Goal: Information Seeking & Learning: Learn about a topic

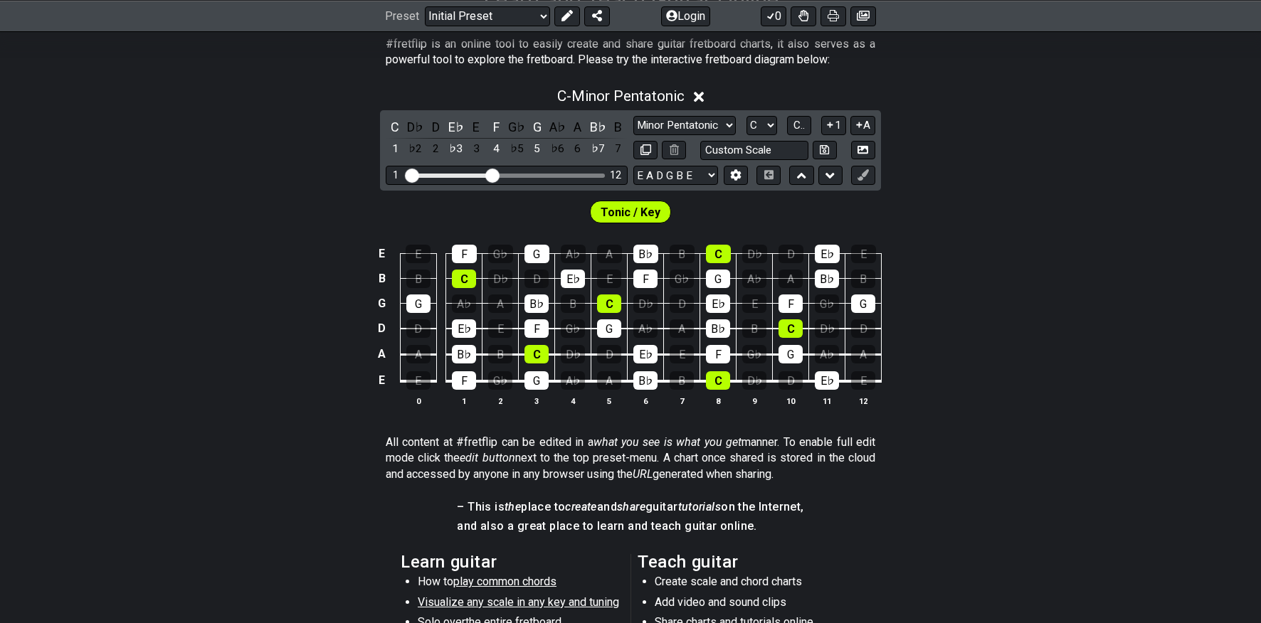
scroll to position [302, 0]
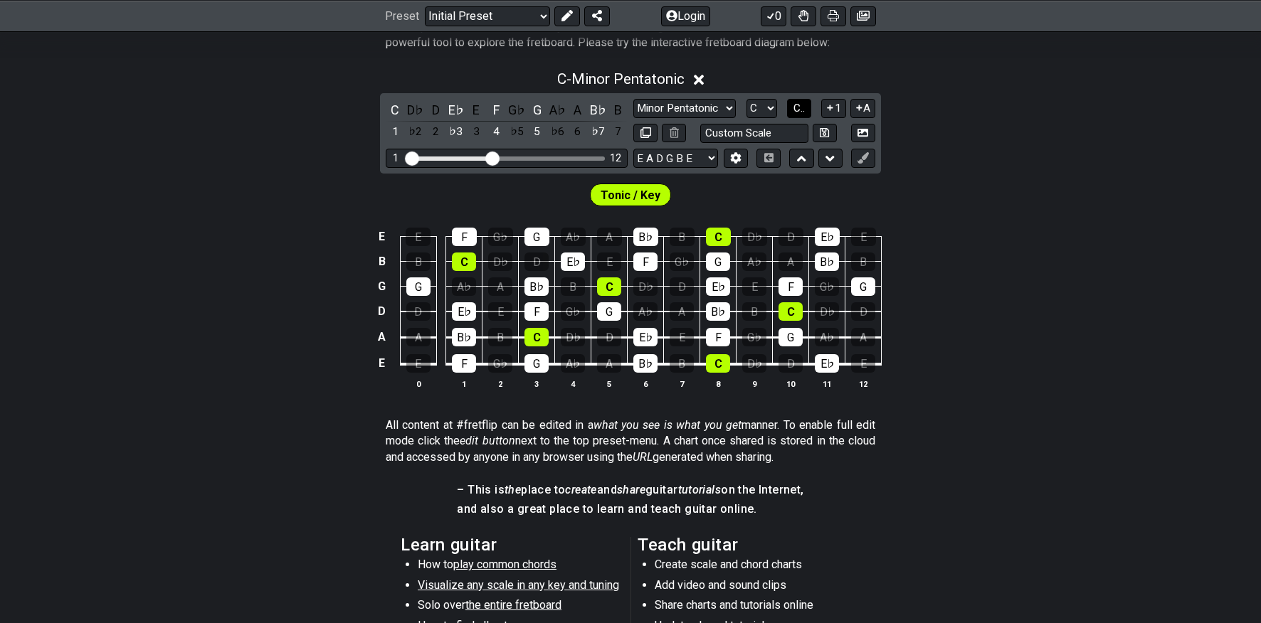
click at [802, 108] on span "C.." at bounding box center [798, 108] width 11 height 13
click at [729, 110] on select "Minor Pentatonic Click to edit Minor Pentatonic Major Pentatonic Minor Blues Ma…" at bounding box center [684, 108] width 102 height 19
select select "Major Pentatonic"
click at [633, 99] on select "Minor Pentatonic Click to edit Minor Pentatonic Major Pentatonic Minor Blues Ma…" at bounding box center [684, 108] width 102 height 19
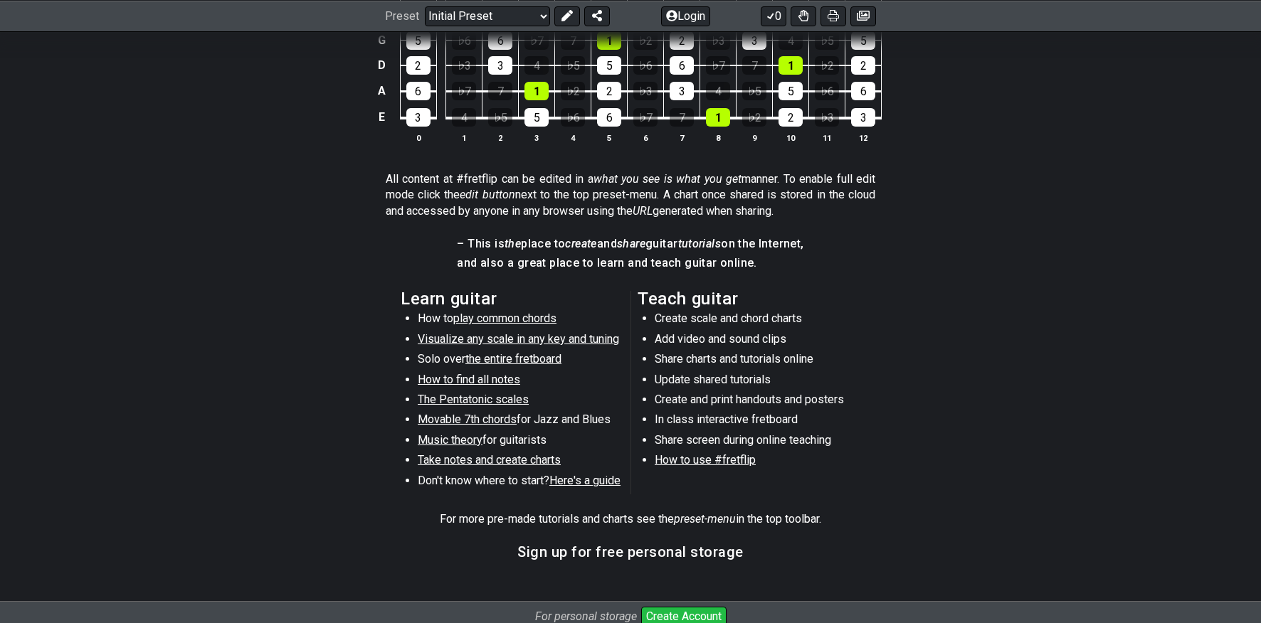
scroll to position [549, 0]
click at [545, 358] on span "the entire fretboard" at bounding box center [513, 358] width 96 height 14
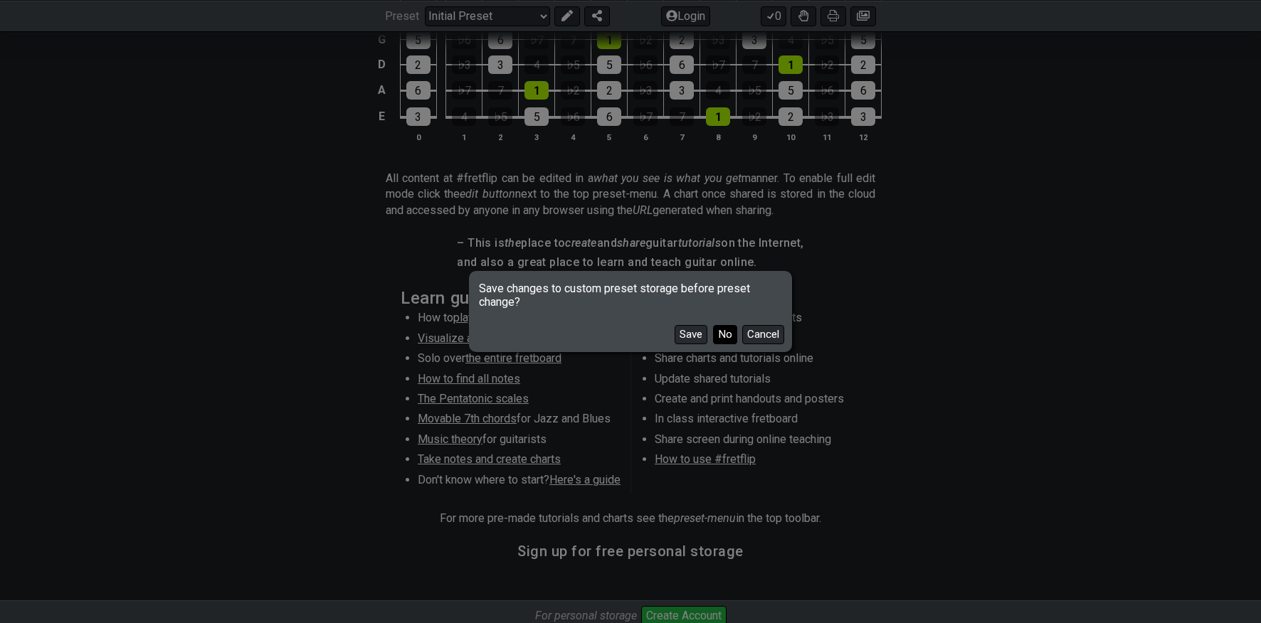
click at [722, 330] on button "No" at bounding box center [725, 334] width 24 height 19
select select "/how-to-solo"
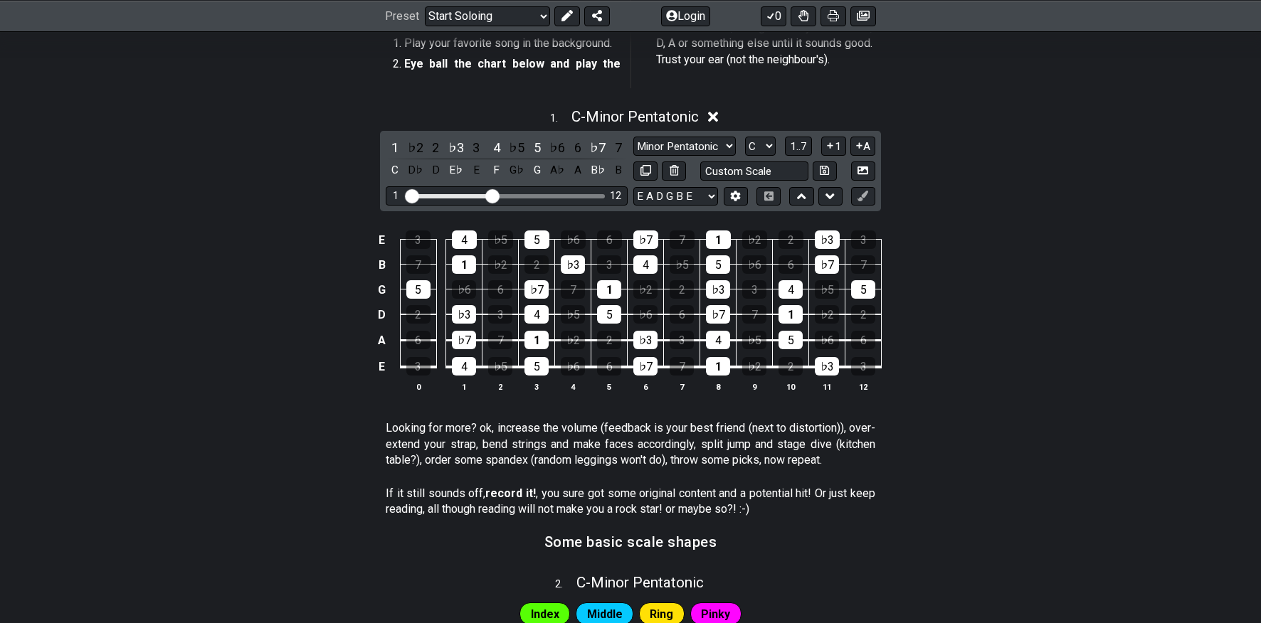
scroll to position [327, 0]
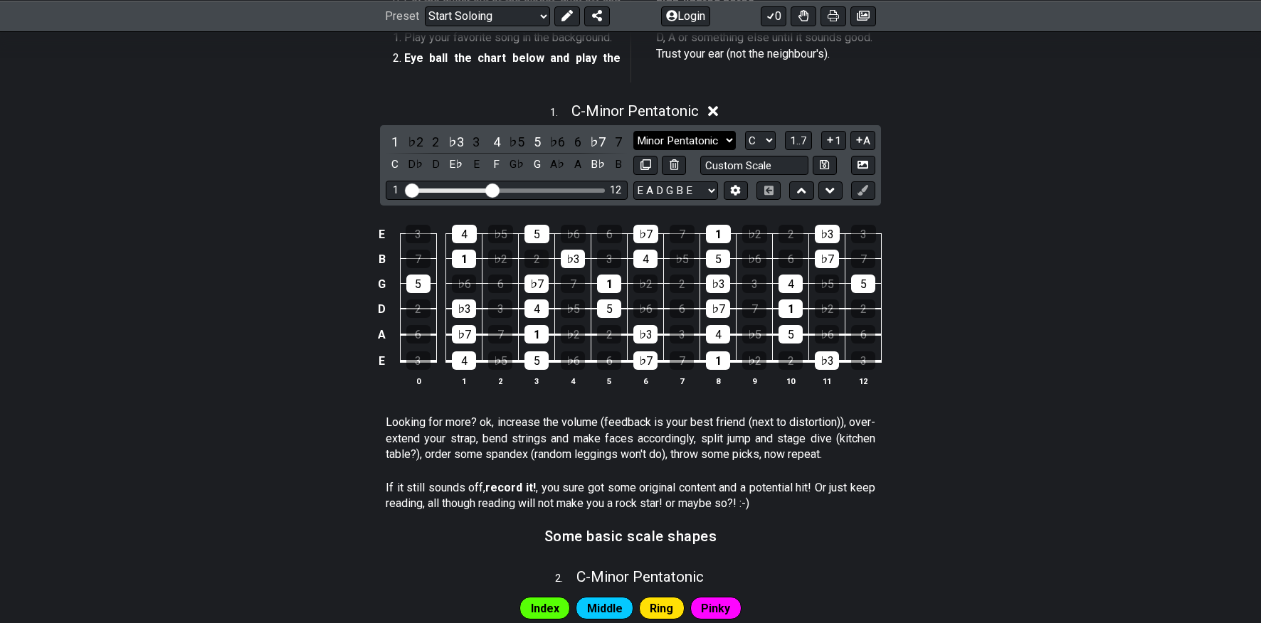
click at [716, 136] on select "Minor Pentatonic Root Minor Pentatonic Major Pentatonic Minor Blues Major Blues…" at bounding box center [684, 140] width 102 height 19
click at [677, 134] on select "Minor Pentatonic Root Minor Pentatonic Major Pentatonic Minor Blues Major Blues…" at bounding box center [684, 140] width 102 height 19
click at [633, 131] on select "Minor Pentatonic Root Minor Pentatonic Major Pentatonic Minor Blues Major Blues…" at bounding box center [684, 140] width 102 height 19
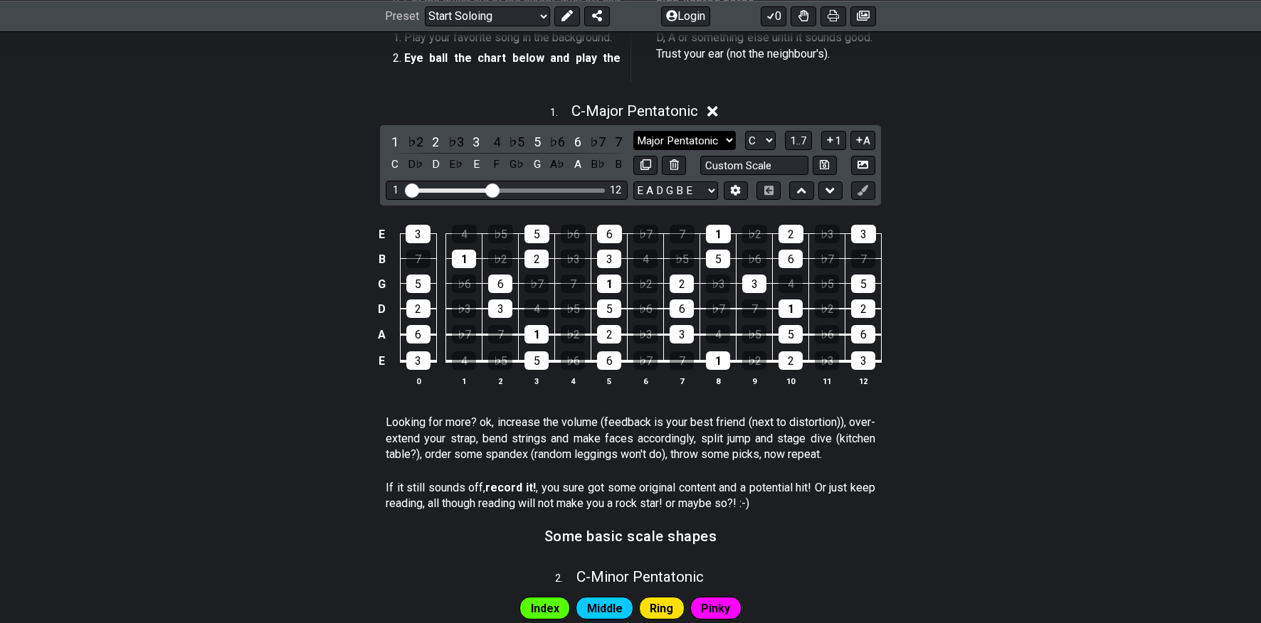
click at [723, 136] on select "Minor Pentatonic Root Minor Pentatonic Major Pentatonic Minor Blues Major Blues…" at bounding box center [684, 140] width 102 height 19
click at [633, 131] on select "Minor Pentatonic Root Minor Pentatonic Major Pentatonic Minor Blues Major Blues…" at bounding box center [684, 140] width 102 height 19
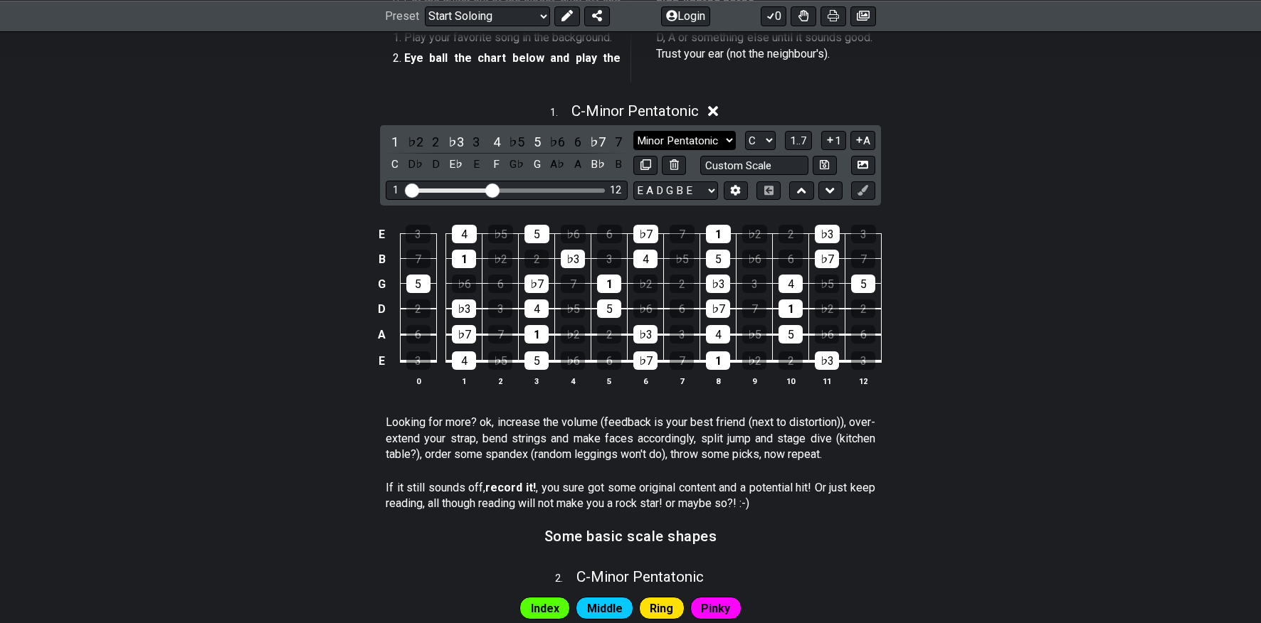
click at [673, 134] on select "Minor Pentatonic Root Minor Pentatonic Major Pentatonic Minor Blues Major Blues…" at bounding box center [684, 140] width 102 height 19
click at [633, 131] on select "Minor Pentatonic Root Minor Pentatonic Major Pentatonic Minor Blues Major Blues…" at bounding box center [684, 140] width 102 height 19
click at [712, 135] on select "Minor Pentatonic Root Minor Pentatonic Major Pentatonic Minor Blues Major Blues…" at bounding box center [684, 140] width 102 height 19
click at [633, 131] on select "Minor Pentatonic Root Minor Pentatonic Major Pentatonic Minor Blues Major Blues…" at bounding box center [684, 140] width 102 height 19
click at [710, 139] on select "Minor Pentatonic Root Minor Pentatonic Major Pentatonic Minor Blues Major Blues…" at bounding box center [684, 140] width 102 height 19
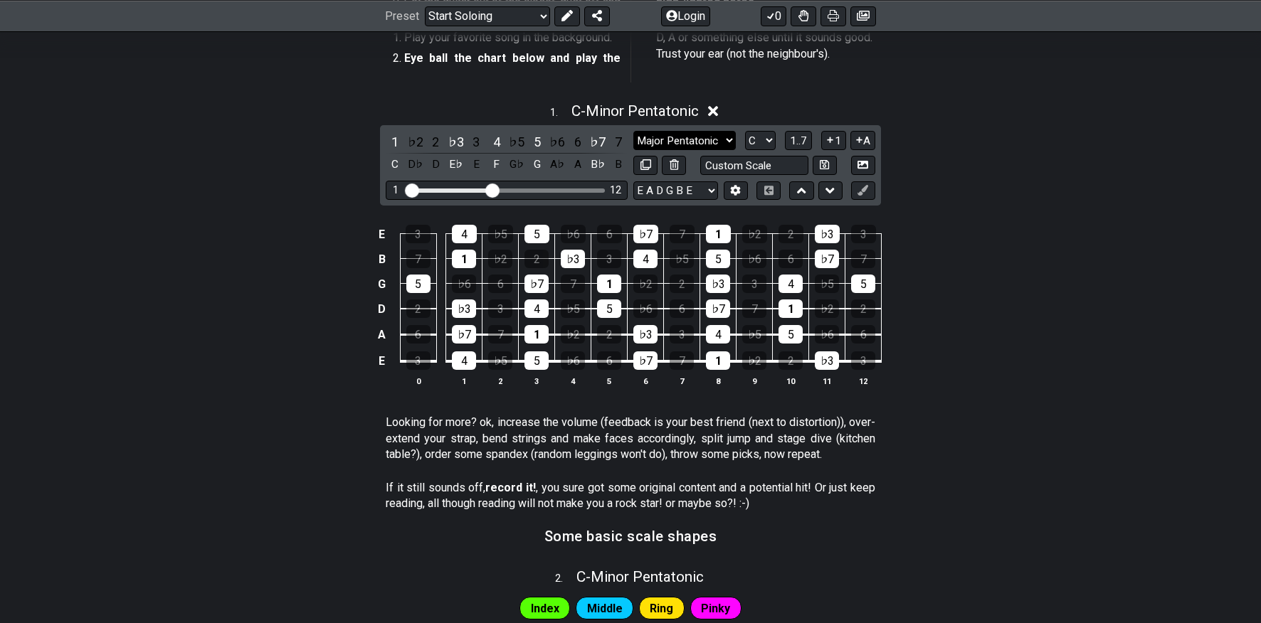
click at [633, 131] on select "Minor Pentatonic Root Minor Pentatonic Major Pentatonic Minor Blues Major Blues…" at bounding box center [684, 140] width 102 height 19
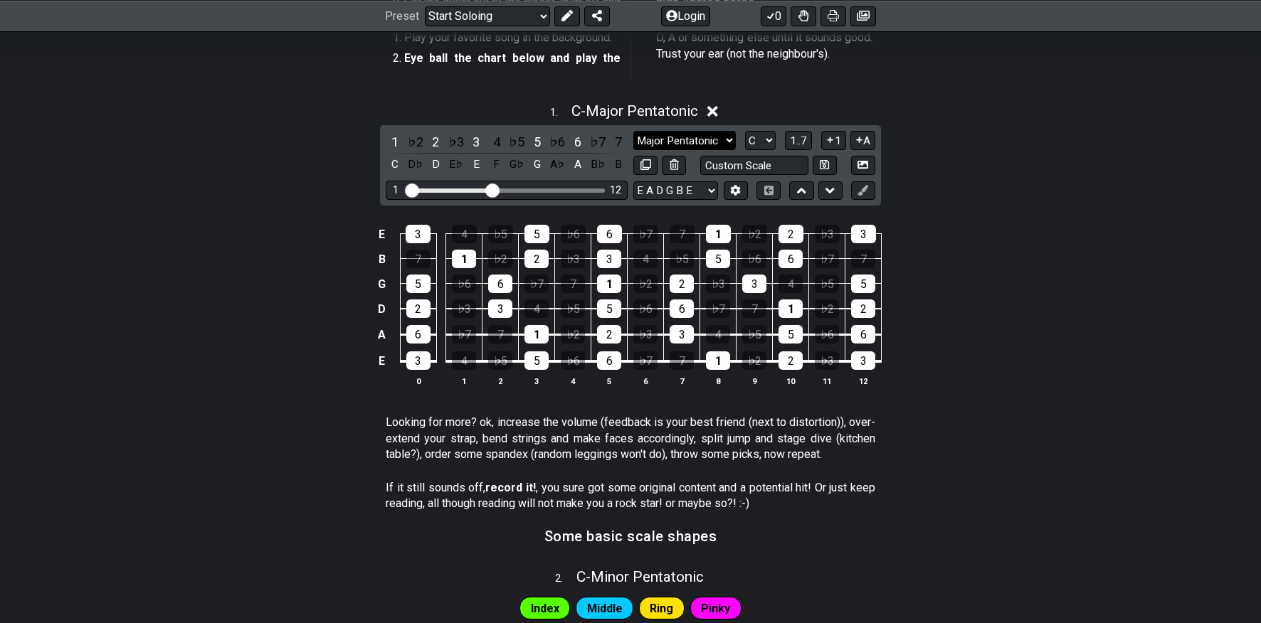
click at [709, 142] on select "Minor Pentatonic Root Minor Pentatonic Major Pentatonic Minor Blues Major Blues…" at bounding box center [684, 140] width 102 height 19
click at [633, 131] on select "Minor Pentatonic Root Minor Pentatonic Major Pentatonic Minor Blues Major Blues…" at bounding box center [684, 140] width 102 height 19
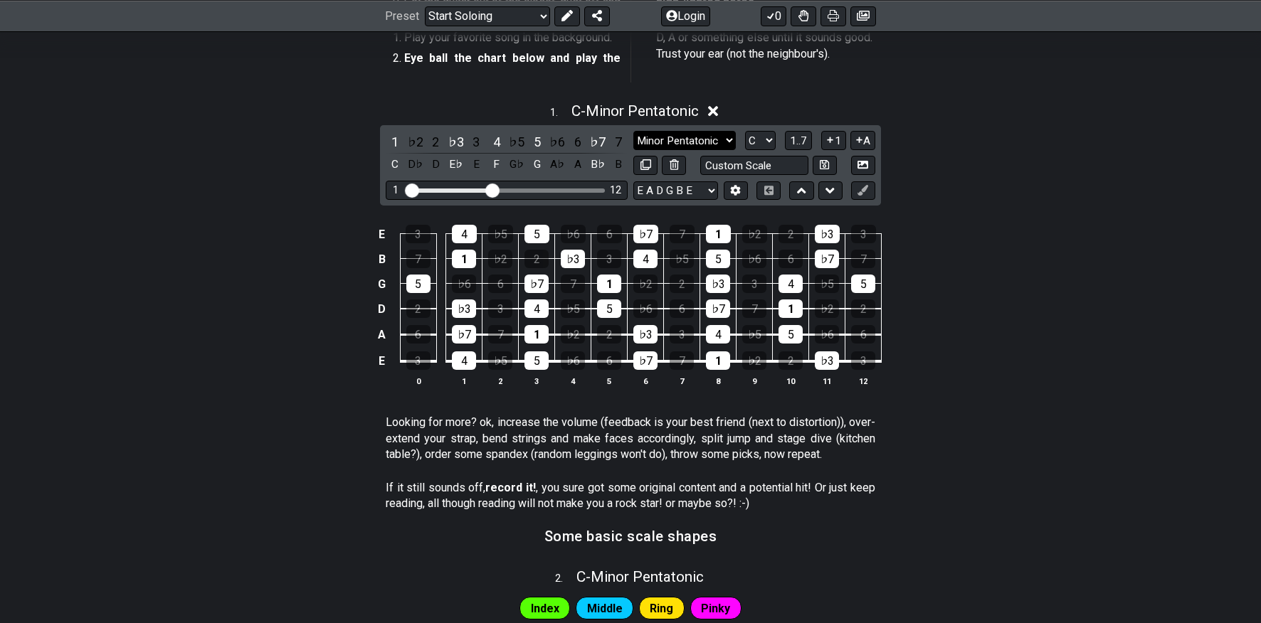
click at [699, 144] on select "Minor Pentatonic Root Minor Pentatonic Major Pentatonic Minor Blues Major Blues…" at bounding box center [684, 140] width 102 height 19
click at [633, 131] on select "Minor Pentatonic Root Minor Pentatonic Major Pentatonic Minor Blues Major Blues…" at bounding box center [684, 140] width 102 height 19
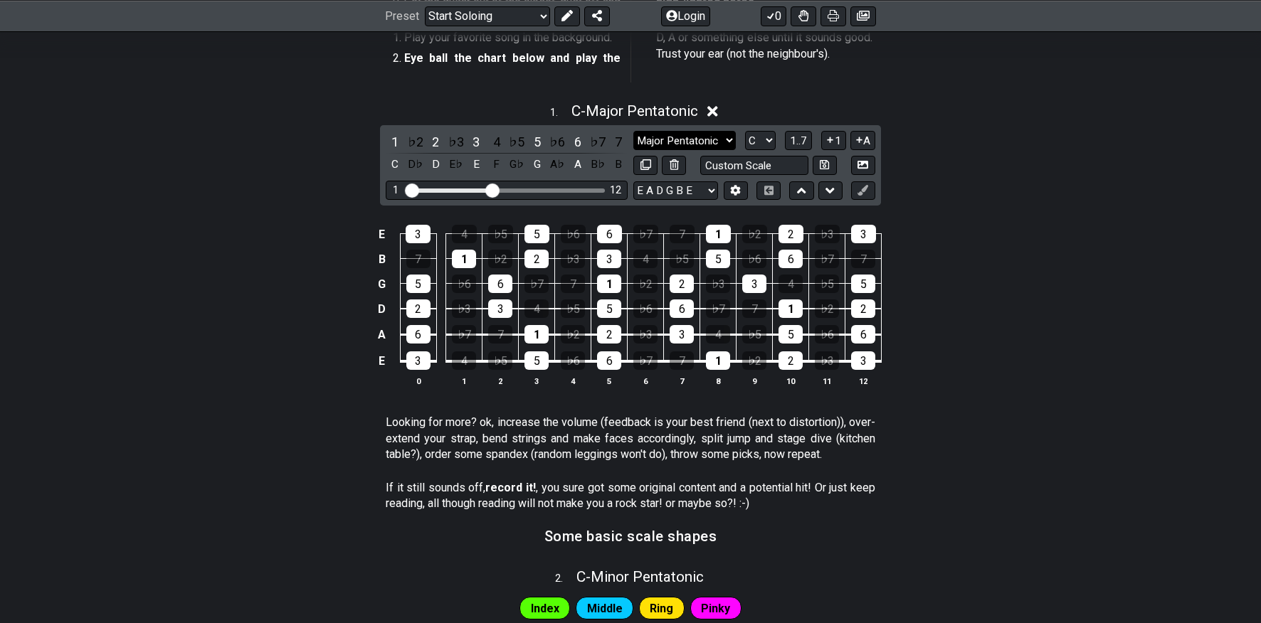
click at [696, 144] on select "Minor Pentatonic Root Minor Pentatonic Major Pentatonic Minor Blues Major Blues…" at bounding box center [684, 140] width 102 height 19
click at [633, 131] on select "Minor Pentatonic Root Minor Pentatonic Major Pentatonic Minor Blues Major Blues…" at bounding box center [684, 140] width 102 height 19
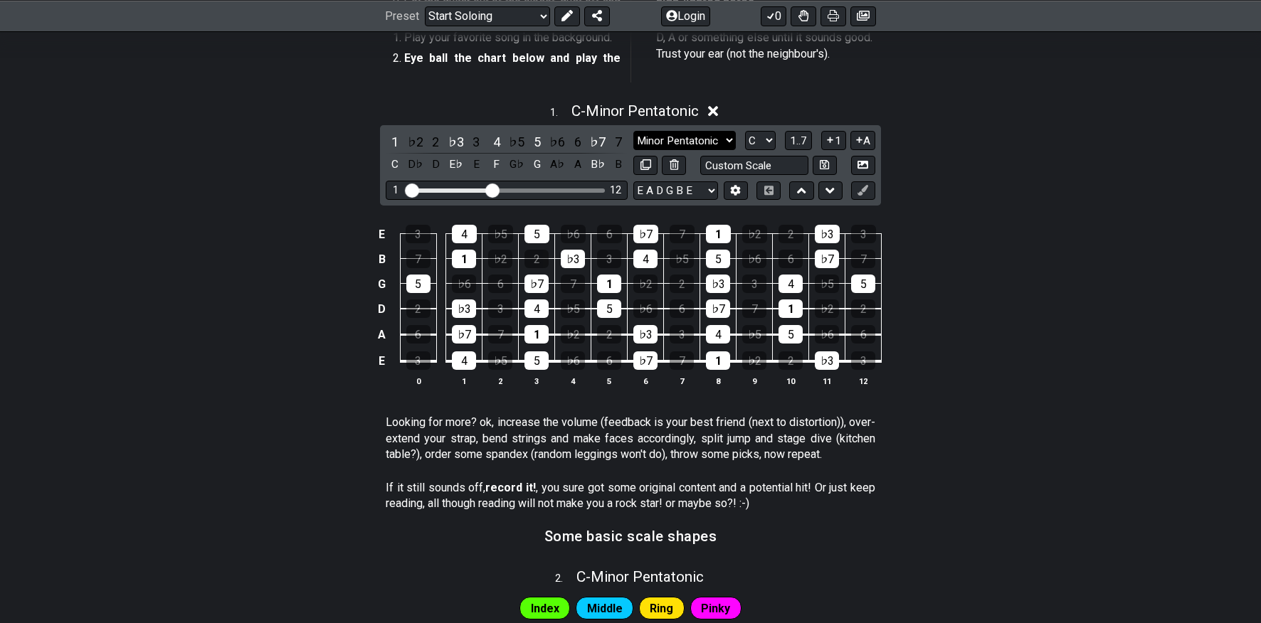
click at [689, 139] on select "Minor Pentatonic Root Minor Pentatonic Major Pentatonic Minor Blues Major Blues…" at bounding box center [684, 140] width 102 height 19
select select "Major Pentatonic"
click at [633, 131] on select "Minor Pentatonic Root Minor Pentatonic Major Pentatonic Minor Blues Major Blues…" at bounding box center [684, 140] width 102 height 19
